Goal: Transaction & Acquisition: Obtain resource

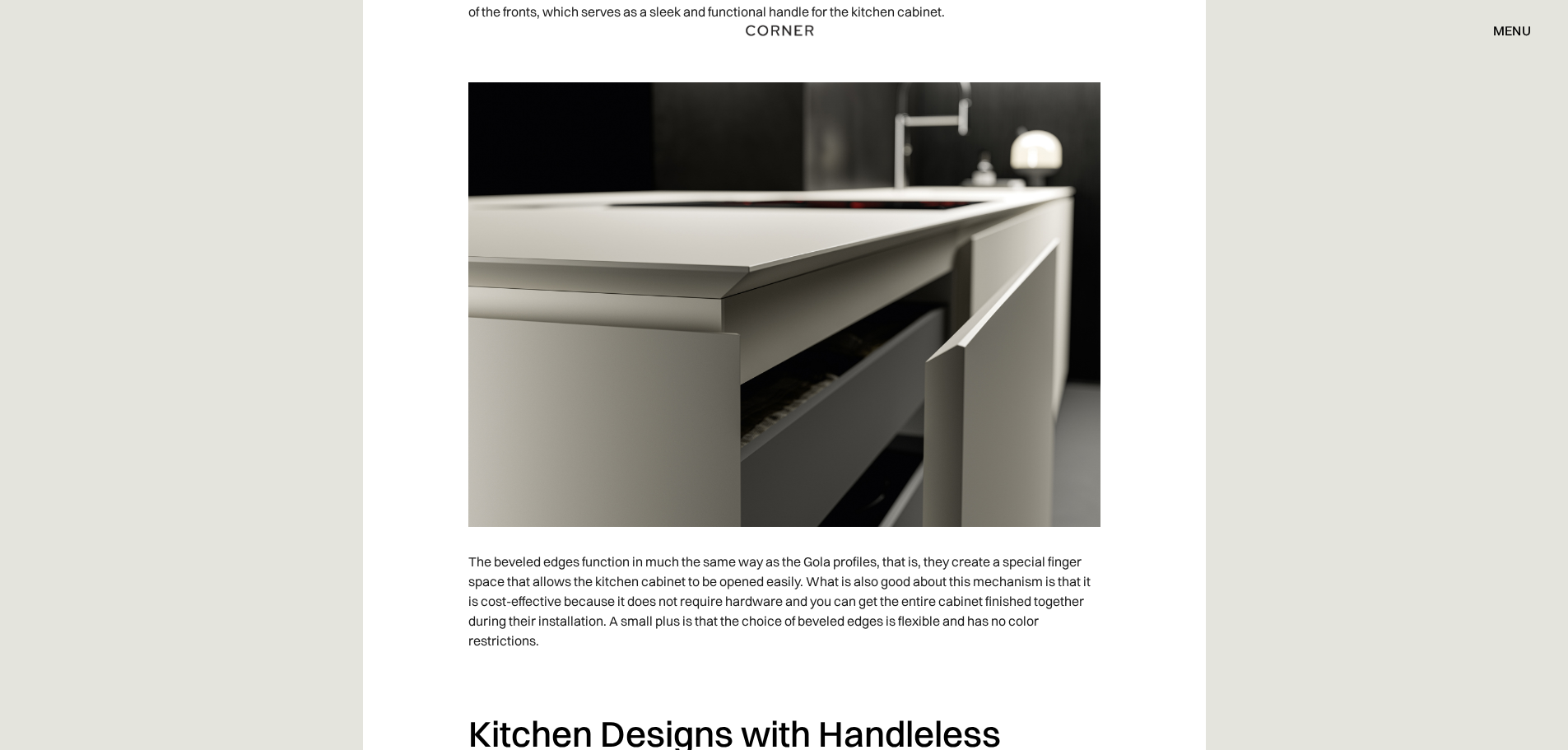
scroll to position [6913, 0]
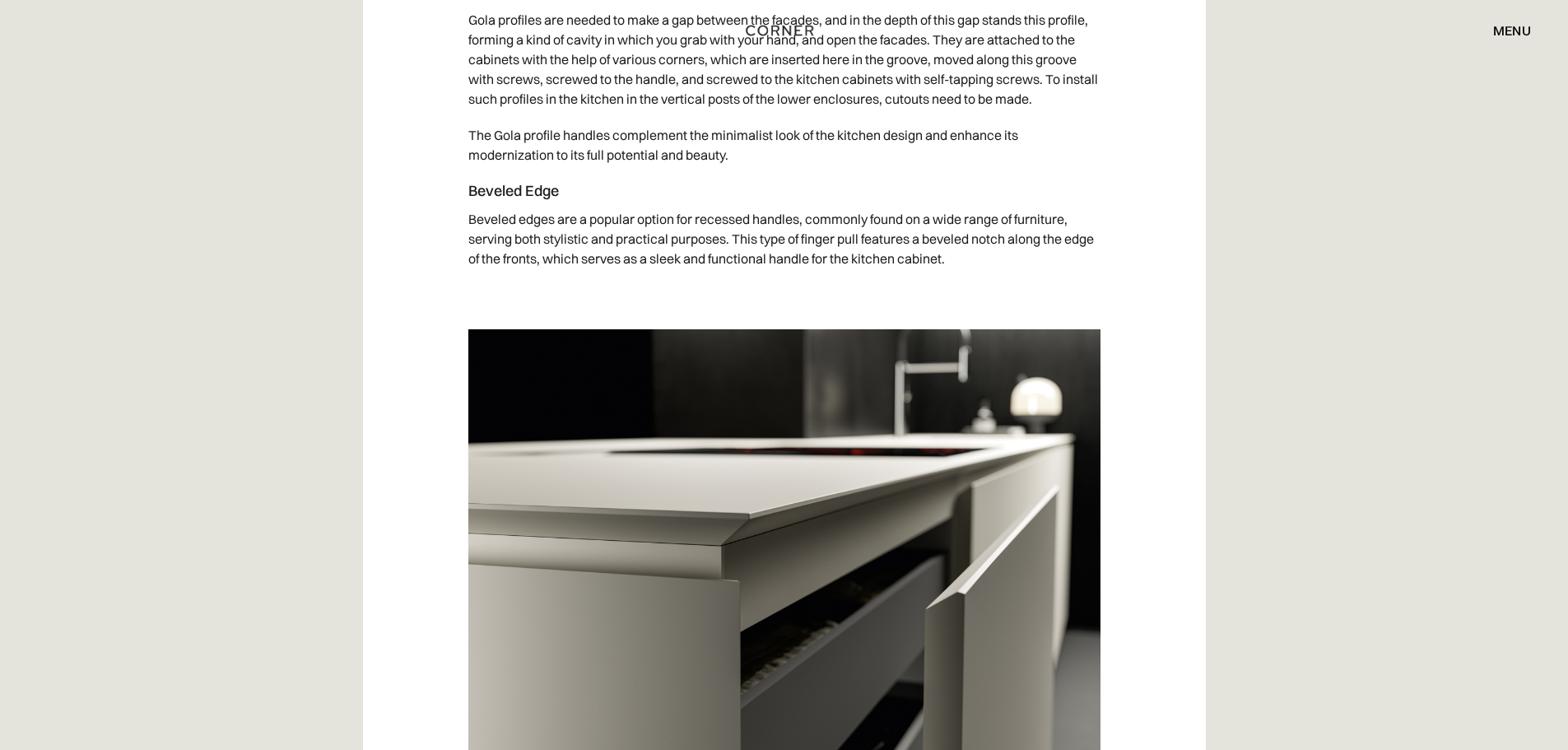
drag, startPoint x: 442, startPoint y: 459, endPoint x: 409, endPoint y: 483, distance: 40.8
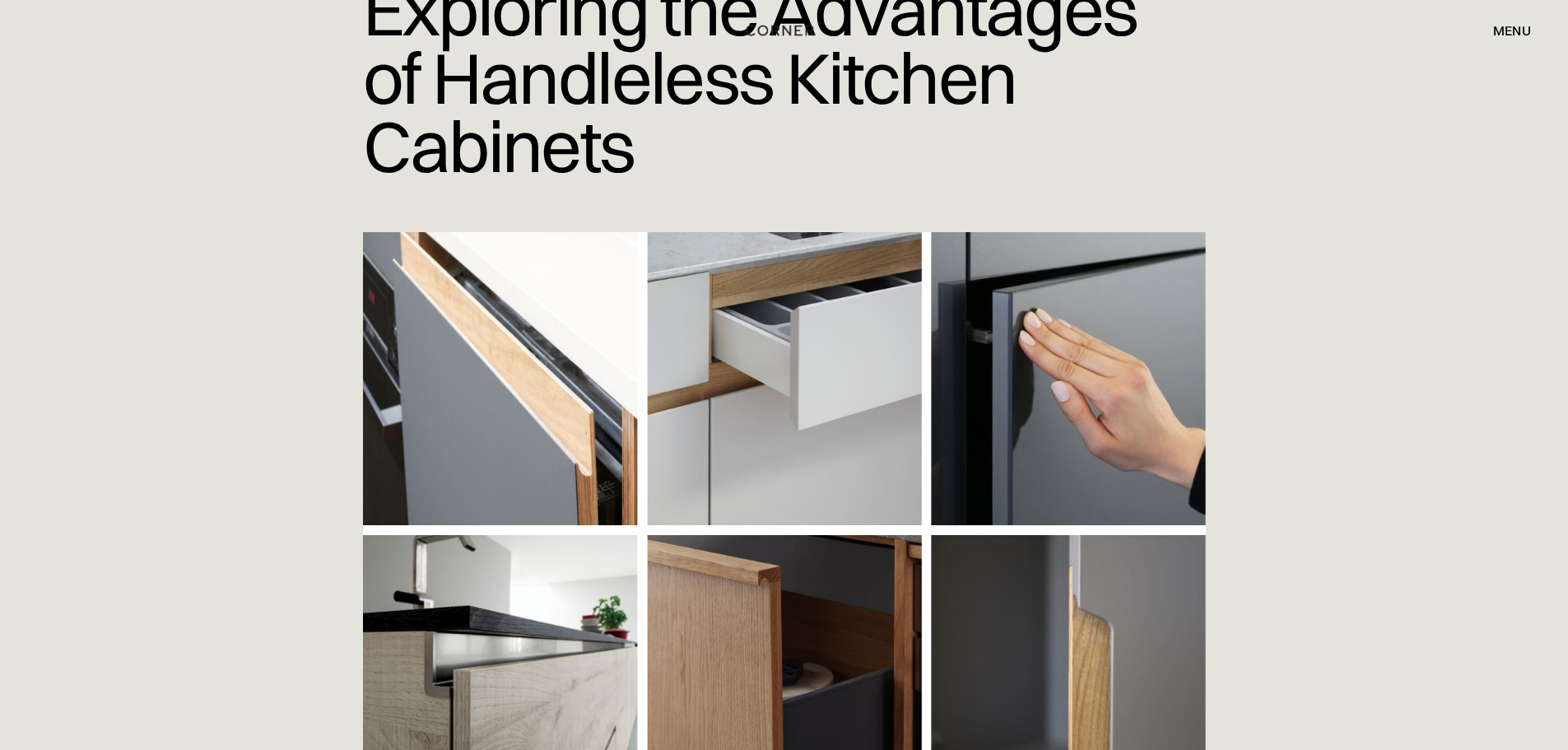
scroll to position [0, 0]
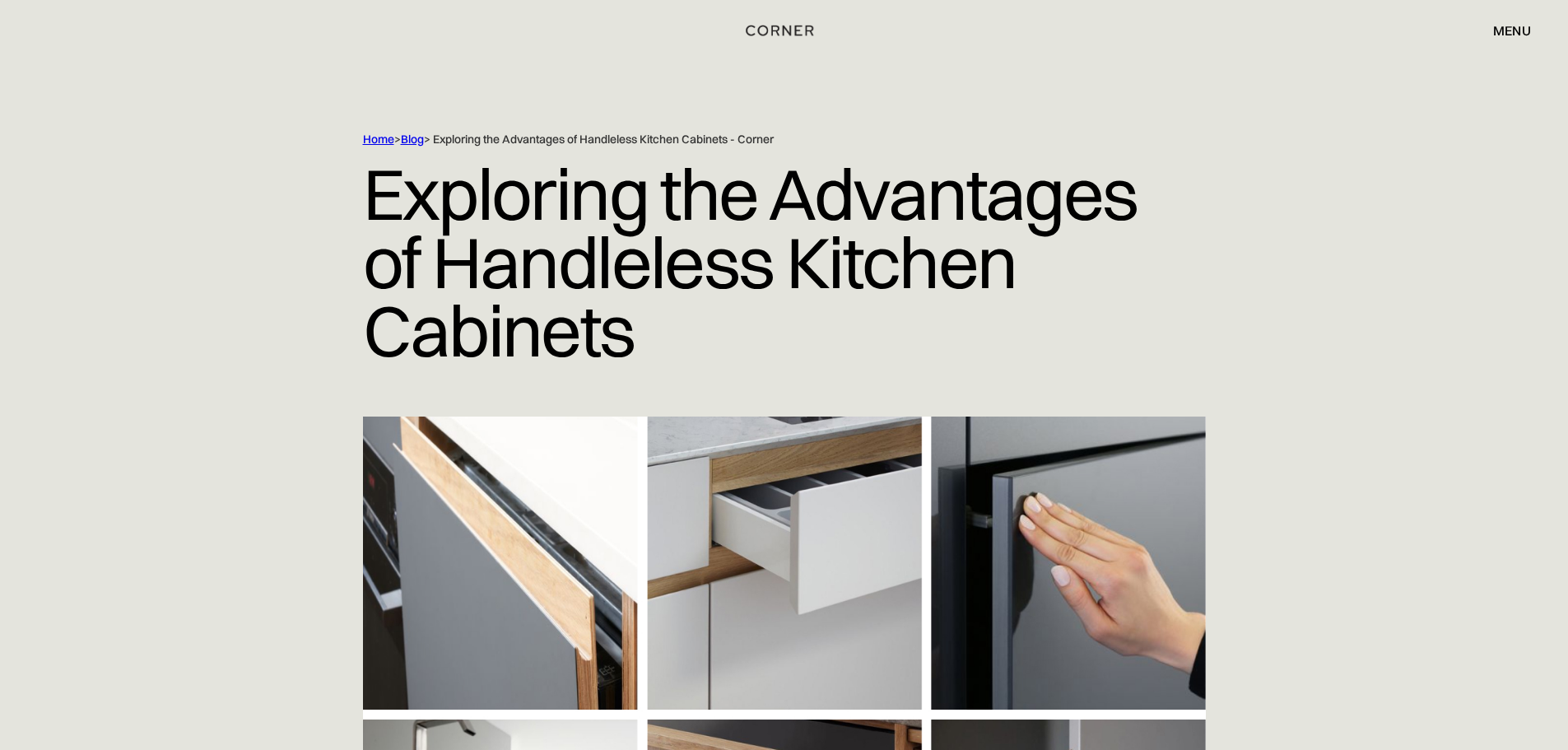
click at [383, 145] on link "Home" at bounding box center [379, 138] width 31 height 15
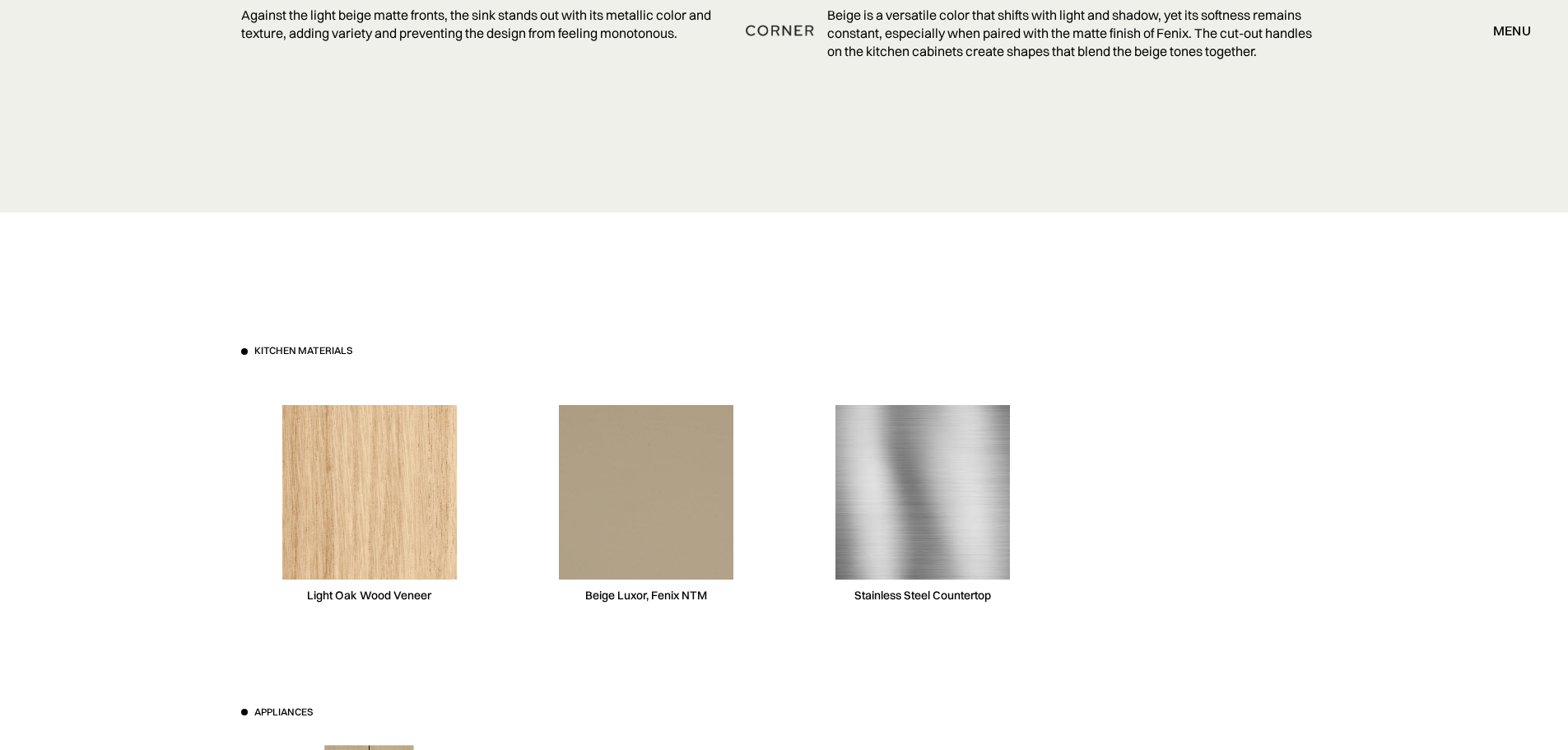
scroll to position [4938, 0]
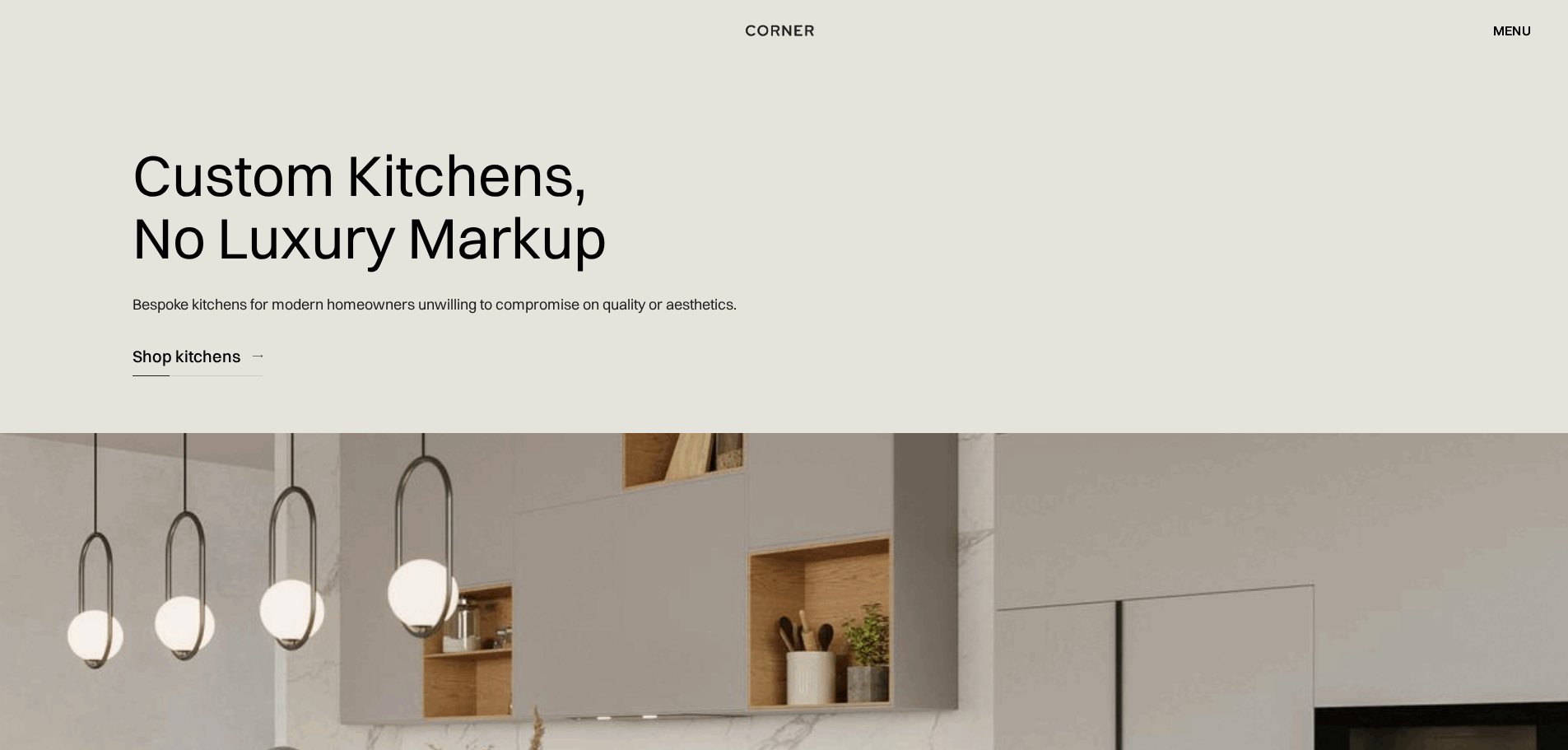
click at [216, 356] on div "Shop kitchens" at bounding box center [186, 356] width 108 height 23
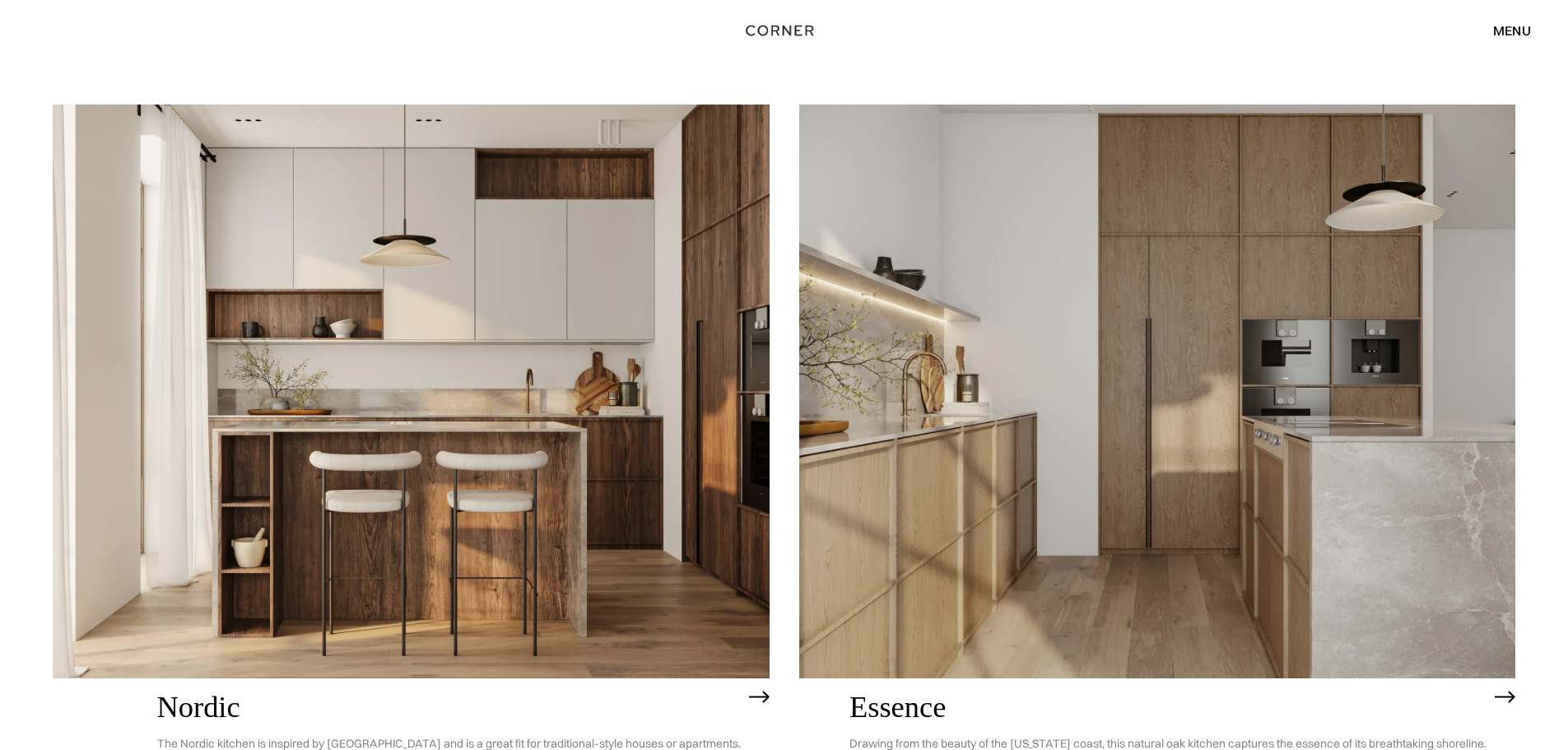
scroll to position [399, 0]
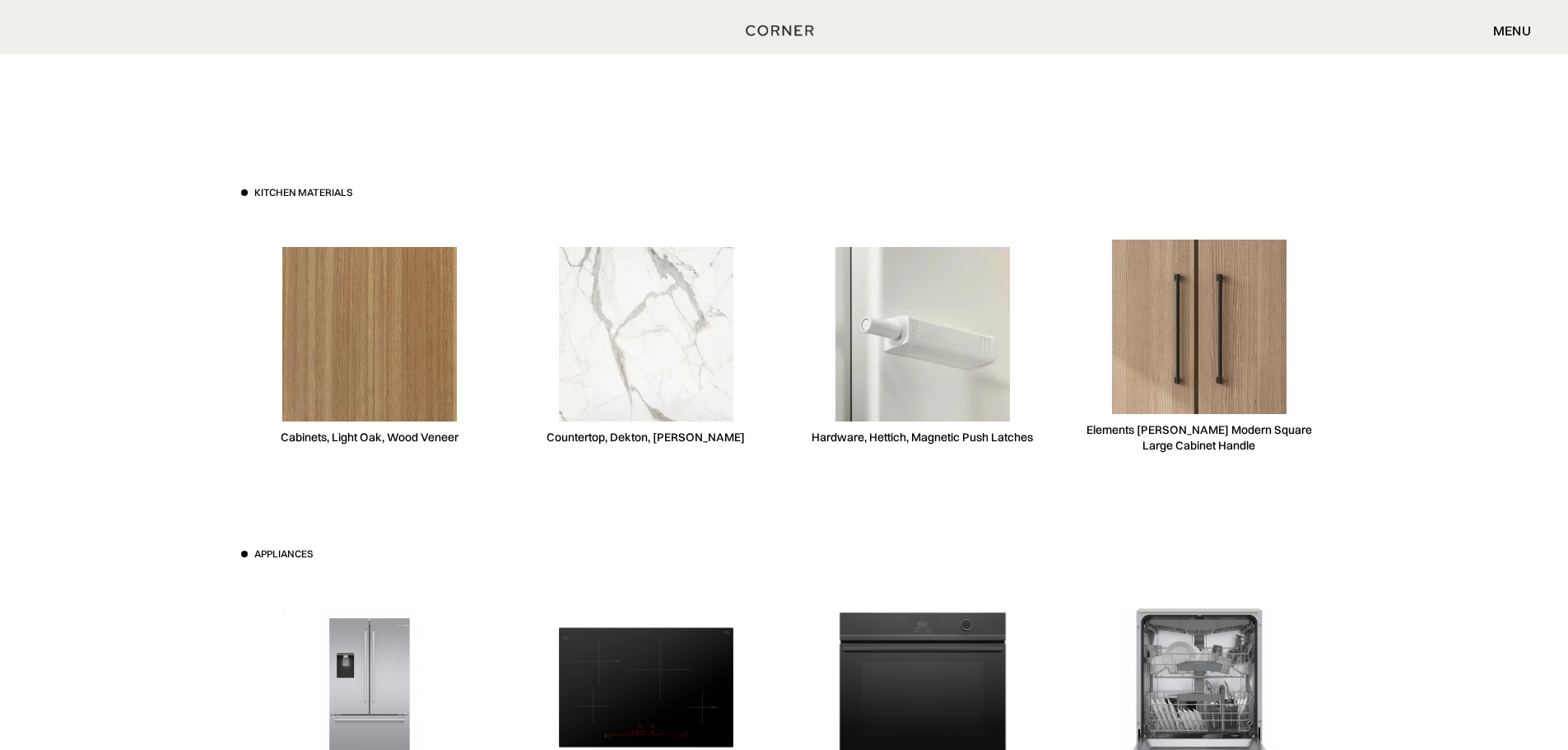
scroll to position [4691, 0]
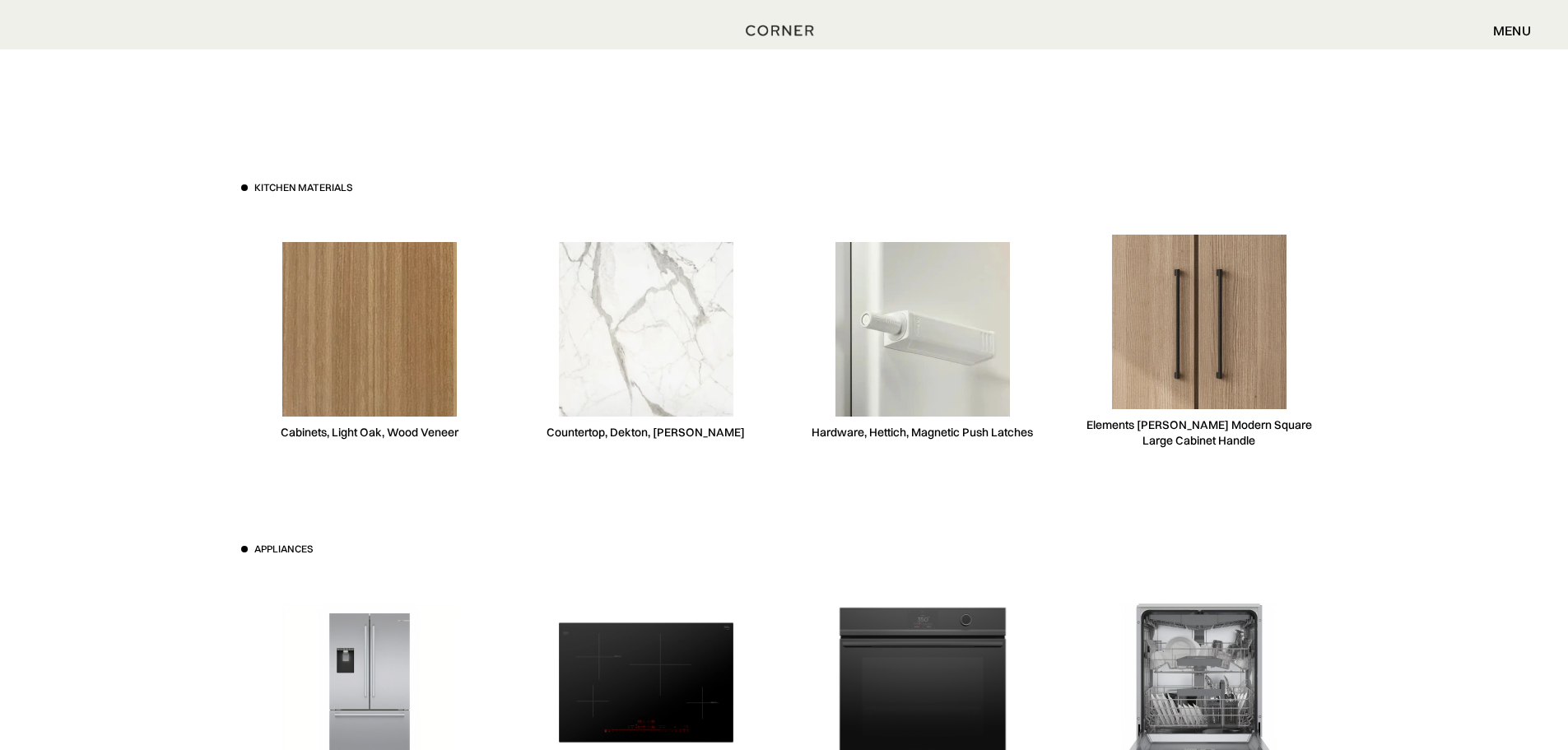
drag, startPoint x: 397, startPoint y: 465, endPoint x: 335, endPoint y: 421, distance: 76.0
click at [335, 417] on img at bounding box center [370, 329] width 175 height 175
click at [1142, 409] on img at bounding box center [1199, 322] width 175 height 175
click at [1141, 409] on img at bounding box center [1199, 322] width 175 height 175
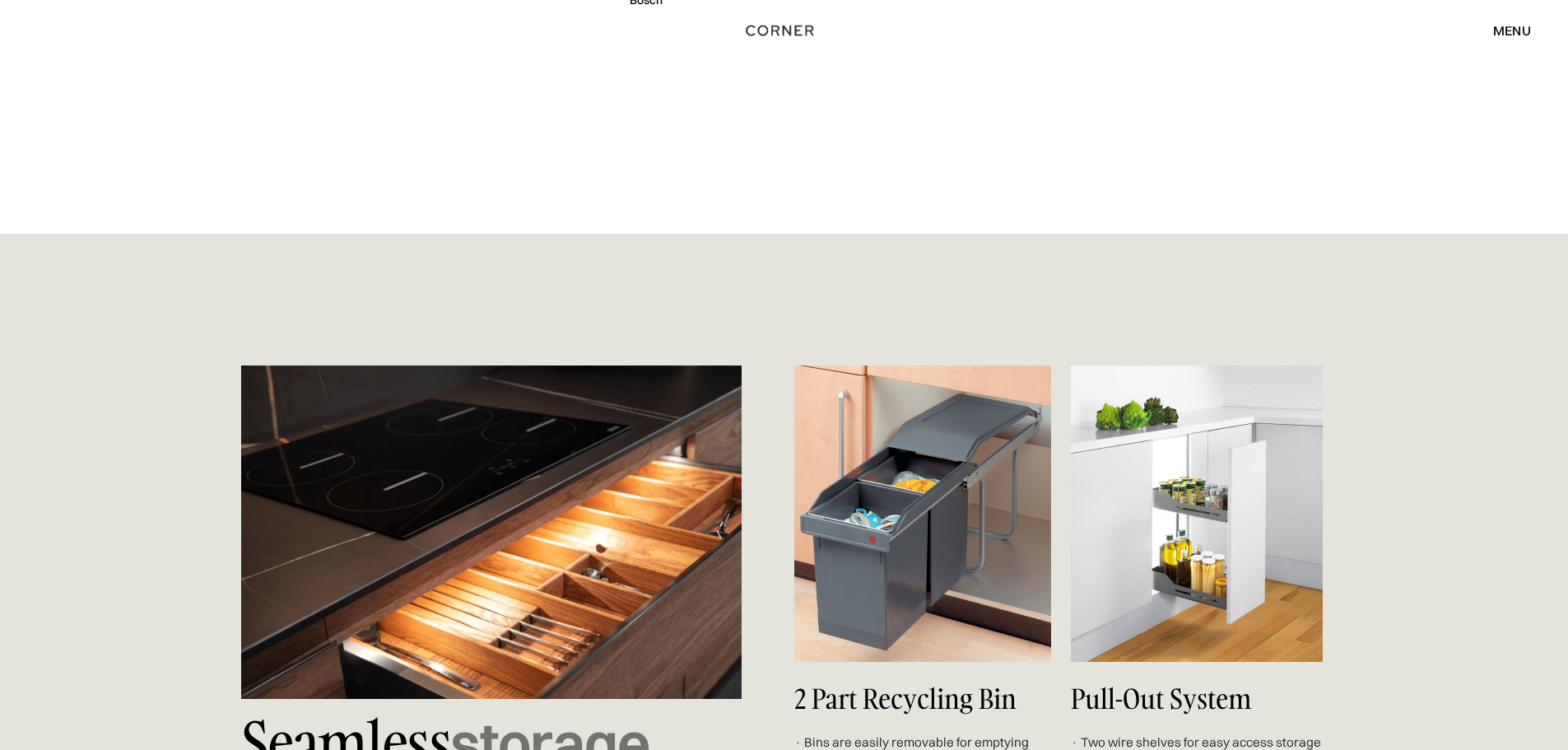
scroll to position [4751, 0]
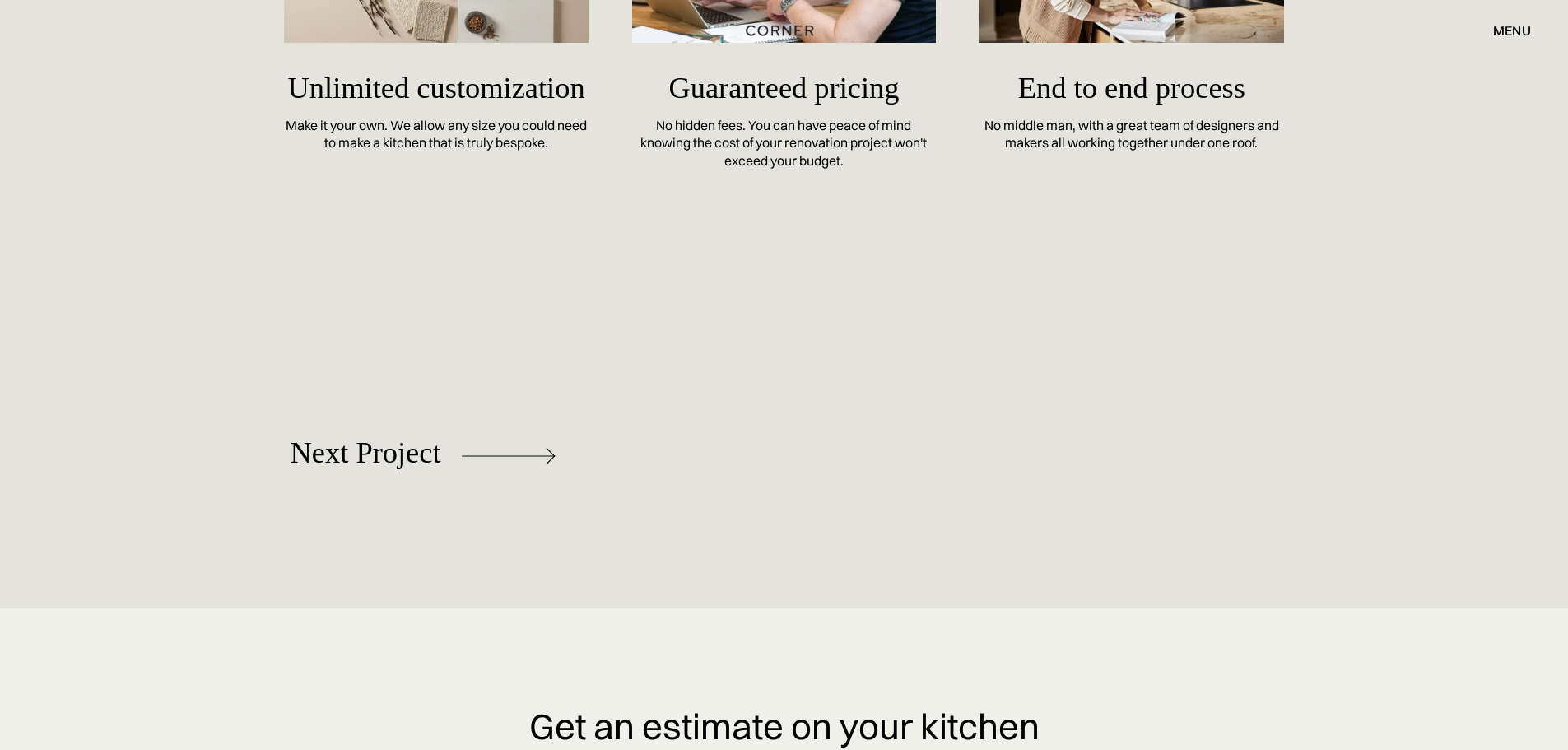
scroll to position [9463, 0]
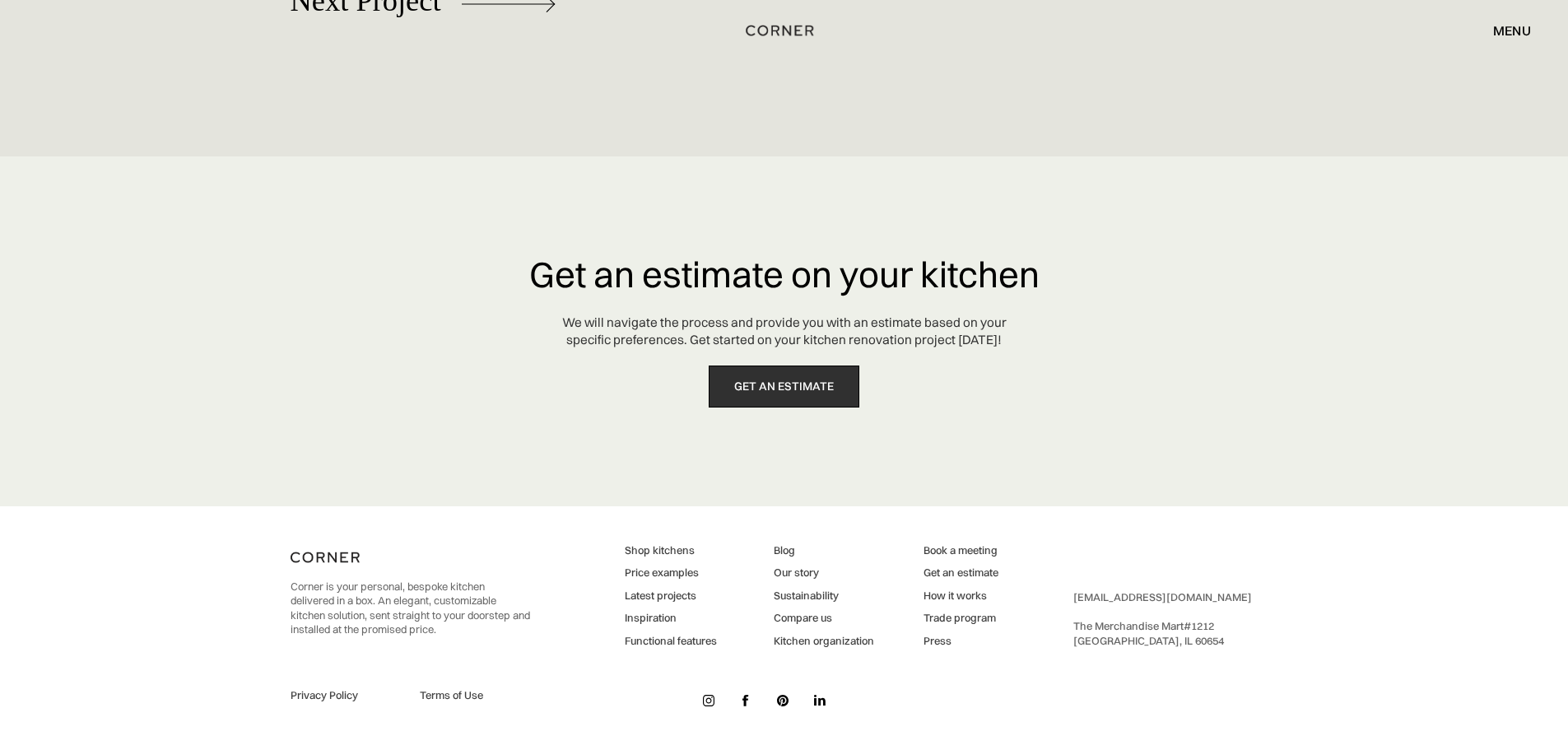
click at [818, 385] on link "get an estimate" at bounding box center [784, 386] width 151 height 42
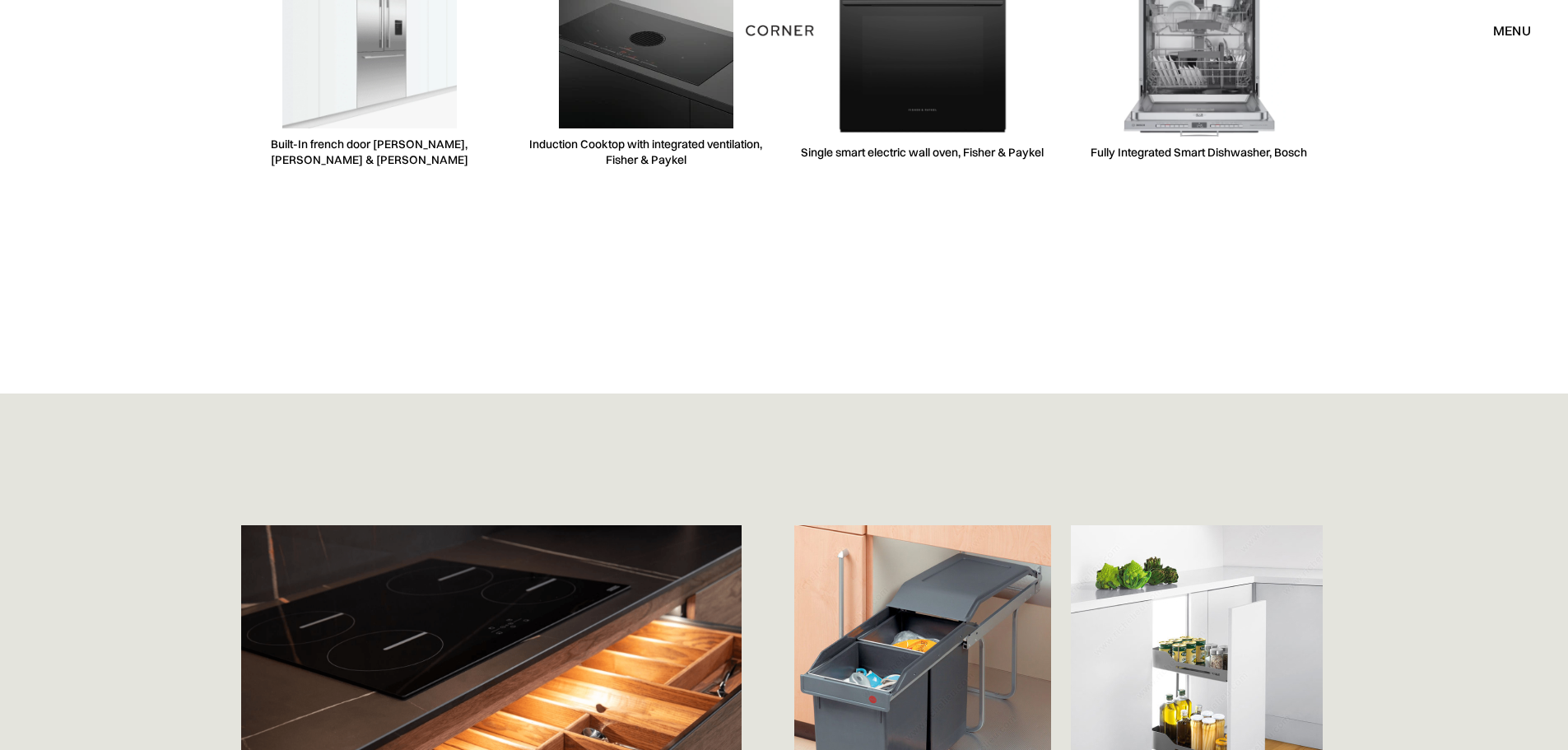
scroll to position [5431, 0]
